Goal: Task Accomplishment & Management: Manage account settings

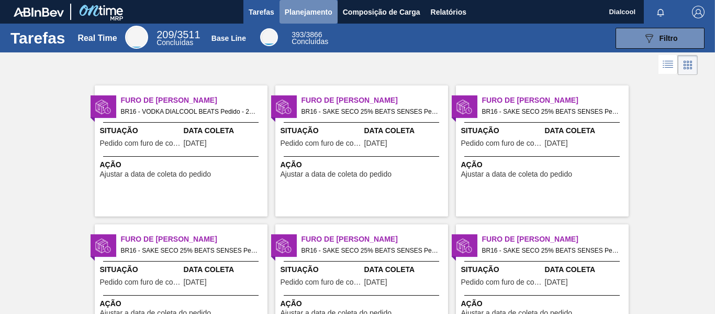
click at [285, 13] on span "Planejamento" at bounding box center [309, 12] width 48 height 13
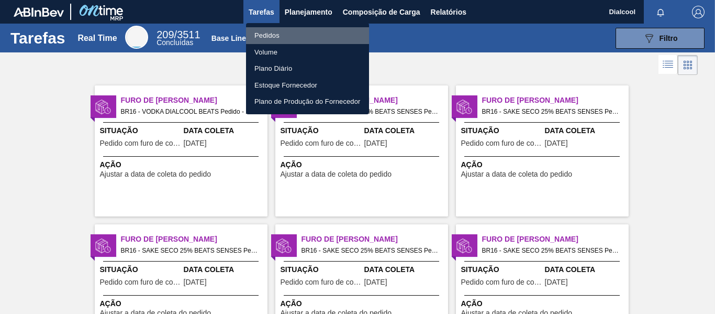
click at [289, 34] on li "Pedidos" at bounding box center [307, 35] width 123 height 17
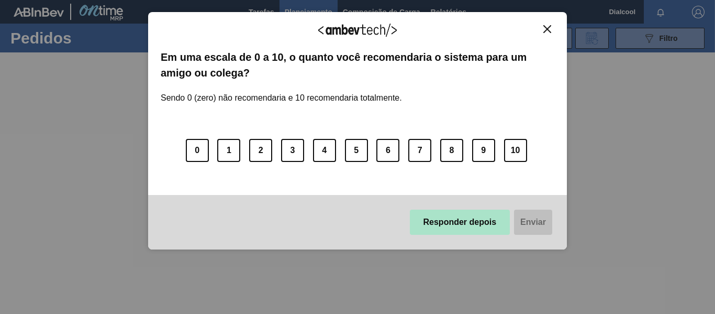
click at [450, 224] on button "Responder depois" at bounding box center [460, 221] width 101 height 25
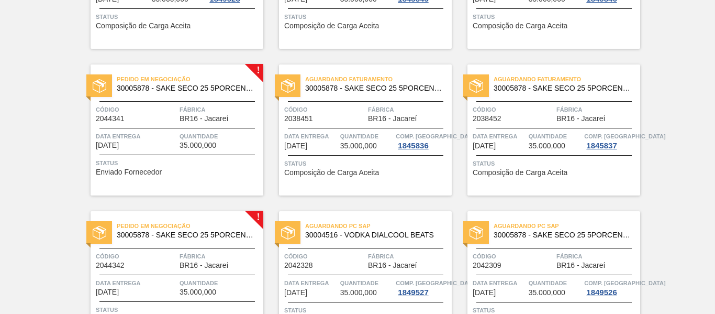
scroll to position [1780, 0]
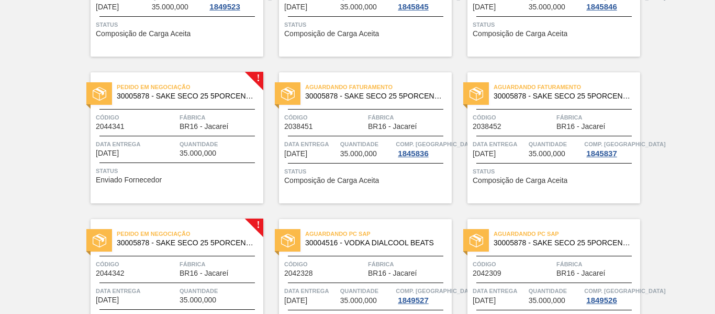
click at [200, 143] on span "Quantidade" at bounding box center [220, 144] width 81 height 10
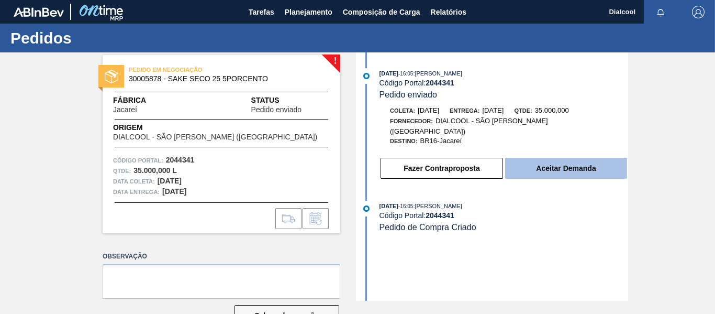
click at [568, 158] on button "Aceitar Demanda" at bounding box center [566, 168] width 122 height 21
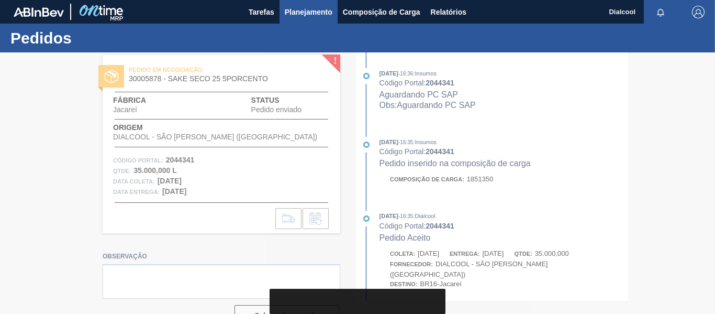
click at [294, 11] on span "Planejamento" at bounding box center [309, 12] width 48 height 13
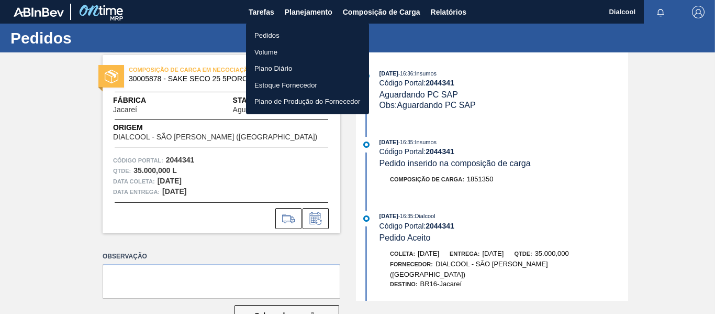
click at [296, 34] on li "Pedidos" at bounding box center [307, 35] width 123 height 17
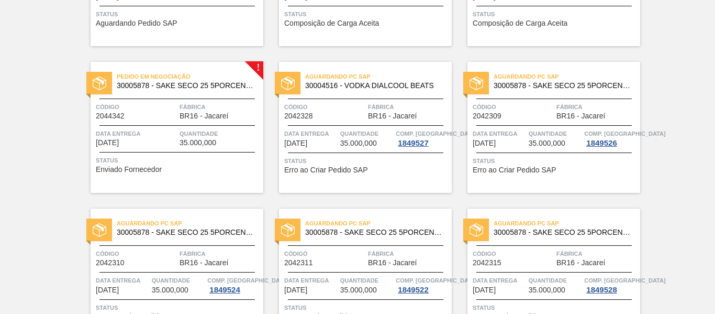
scroll to position [1989, 0]
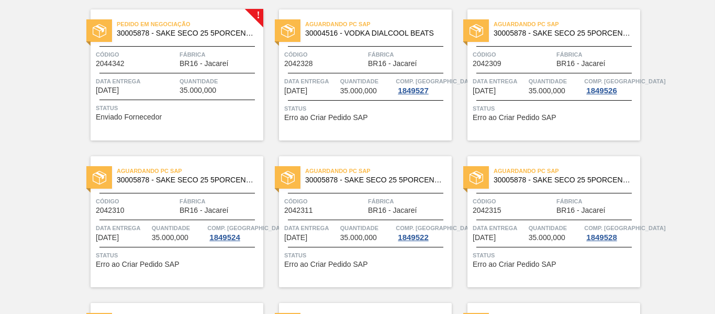
click at [211, 124] on div "Pedido em Negociação 30005878 - SAKE SECO 25 5PORCENTO Código 2044342 Fábrica B…" at bounding box center [177, 74] width 173 height 131
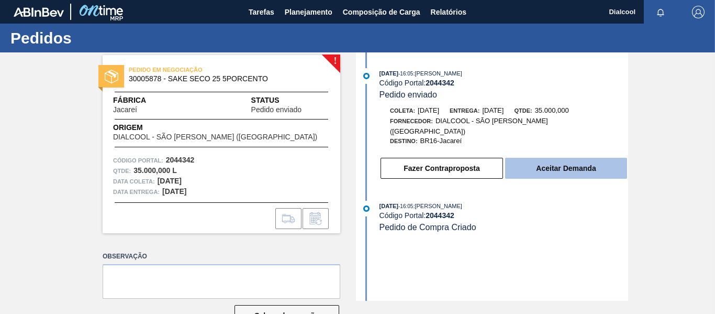
click at [522, 158] on button "Aceitar Demanda" at bounding box center [566, 168] width 122 height 21
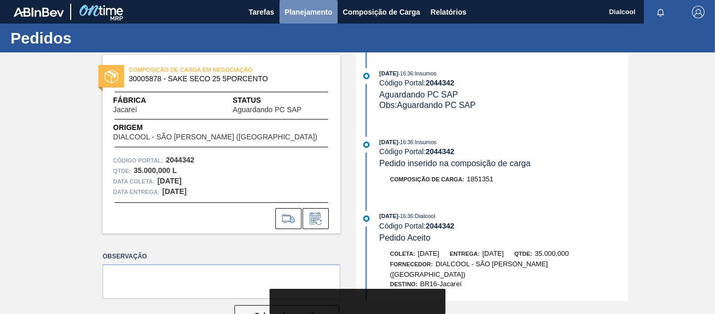
click at [303, 14] on span "Planejamento" at bounding box center [309, 12] width 48 height 13
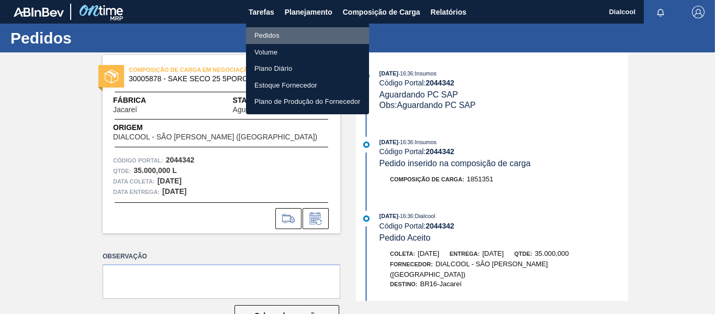
click at [286, 30] on li "Pedidos" at bounding box center [307, 35] width 123 height 17
